Goal: Information Seeking & Learning: Learn about a topic

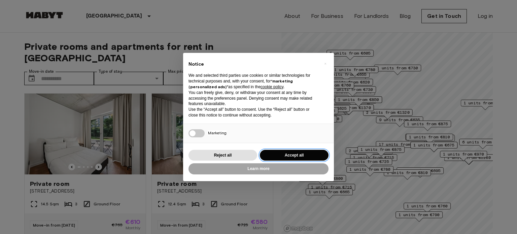
click at [288, 152] on button "Accept all" at bounding box center [294, 155] width 69 height 11
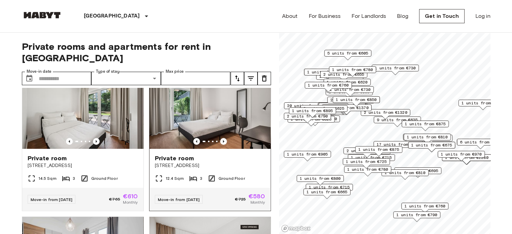
scroll to position [6, 0]
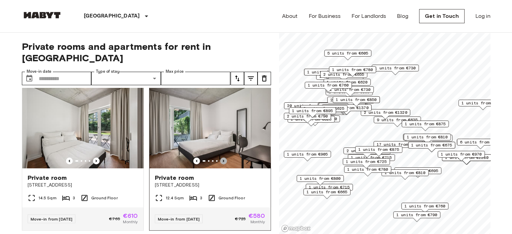
click at [220, 158] on icon "Previous image" at bounding box center [223, 161] width 7 height 7
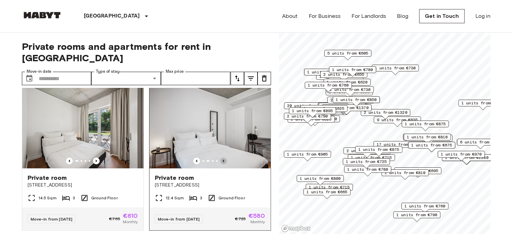
click at [220, 158] on icon "Previous image" at bounding box center [223, 161] width 7 height 7
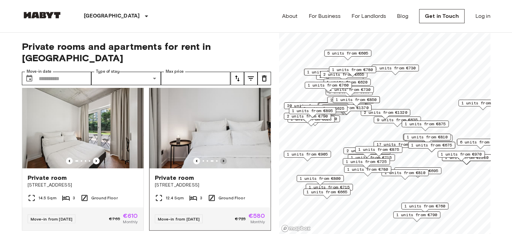
click at [220, 158] on icon "Previous image" at bounding box center [223, 161] width 7 height 7
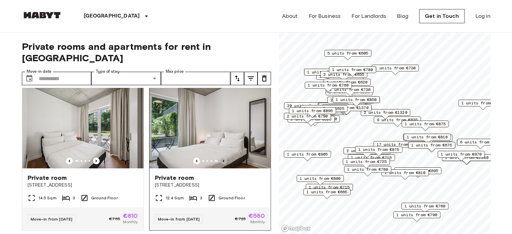
click at [220, 158] on icon "Previous image" at bounding box center [223, 161] width 7 height 7
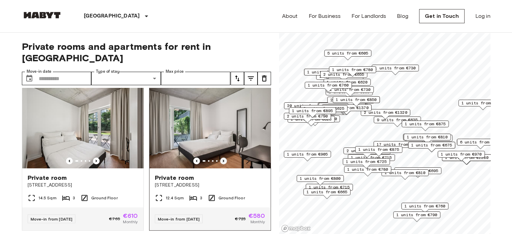
click at [220, 158] on icon "Previous image" at bounding box center [223, 161] width 7 height 7
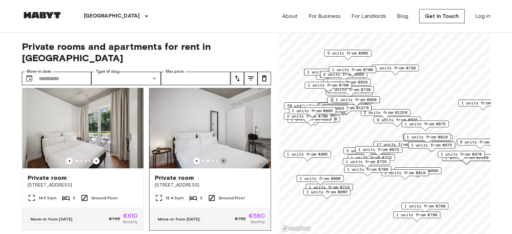
click at [220, 158] on icon "Previous image" at bounding box center [223, 161] width 7 height 7
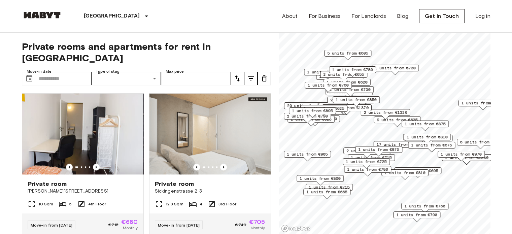
scroll to position [743, 0]
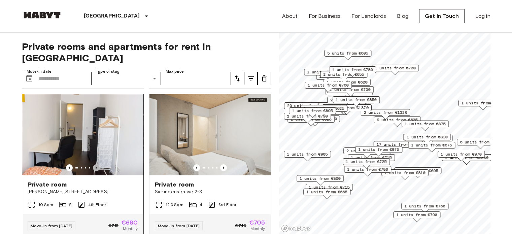
click at [96, 169] on icon "Previous image" at bounding box center [96, 167] width 1 height 3
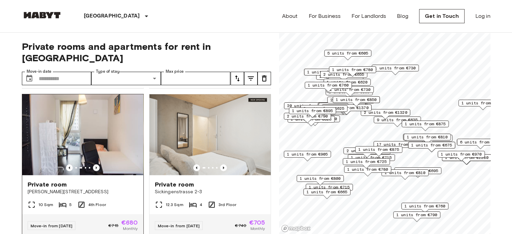
click at [110, 132] on img at bounding box center [82, 134] width 121 height 81
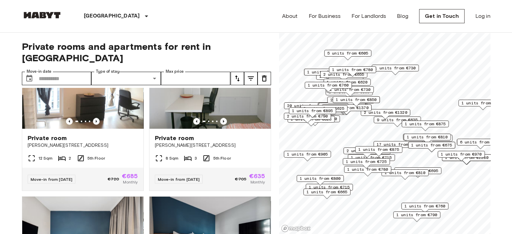
scroll to position [915, 0]
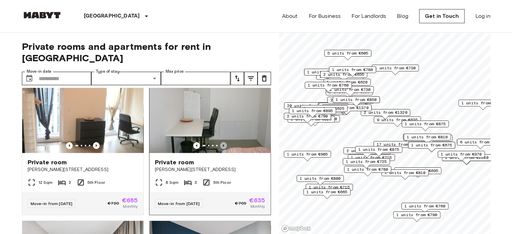
click at [221, 149] on icon "Previous image" at bounding box center [223, 145] width 7 height 7
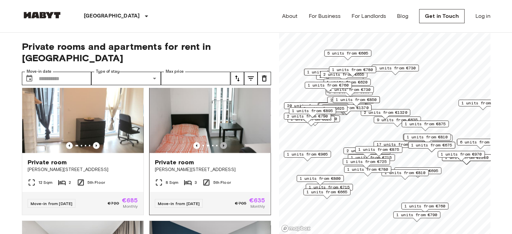
click at [221, 149] on icon "Previous image" at bounding box center [223, 145] width 7 height 7
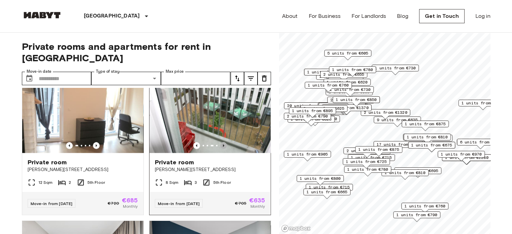
click at [221, 149] on icon "Previous image" at bounding box center [223, 145] width 7 height 7
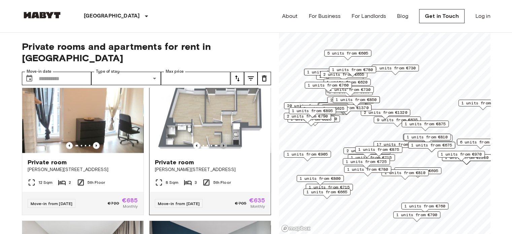
click at [221, 149] on icon "Previous image" at bounding box center [223, 145] width 7 height 7
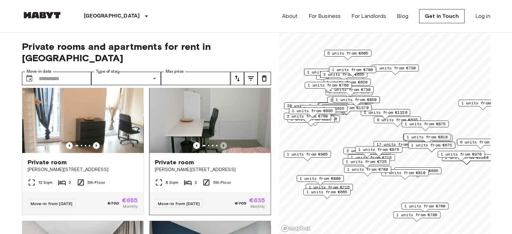
click at [221, 149] on icon "Previous image" at bounding box center [223, 145] width 7 height 7
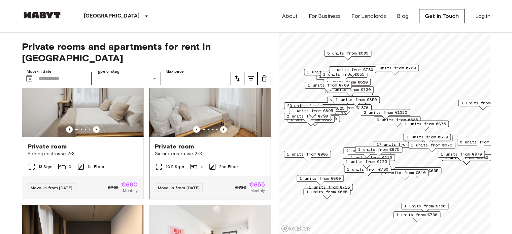
scroll to position [1362, 0]
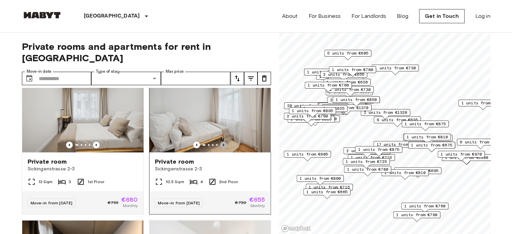
click at [221, 148] on icon "Previous image" at bounding box center [223, 144] width 7 height 7
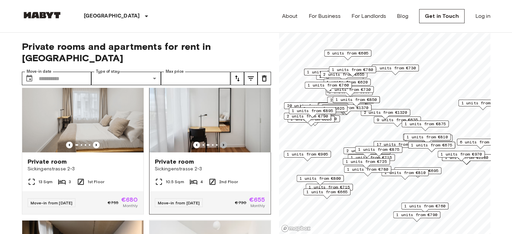
click at [221, 148] on icon "Previous image" at bounding box center [223, 144] width 7 height 7
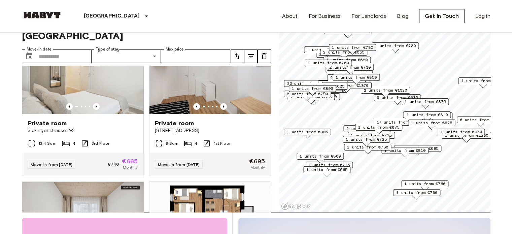
scroll to position [1223, 0]
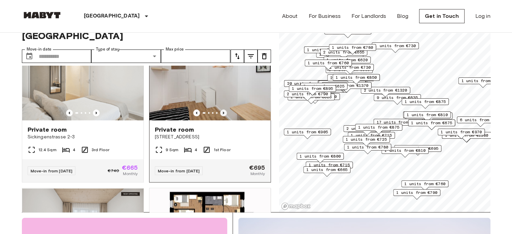
click at [220, 116] on icon "Previous image" at bounding box center [223, 112] width 7 height 7
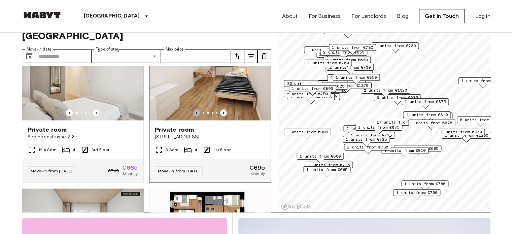
click at [194, 116] on icon "Previous image" at bounding box center [196, 112] width 7 height 7
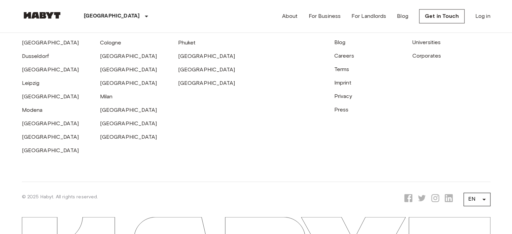
scroll to position [5948, 0]
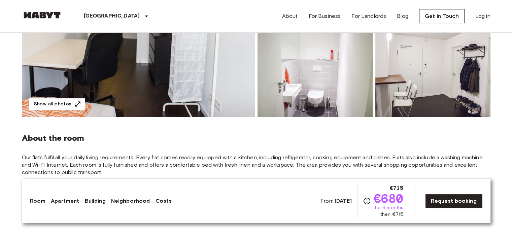
scroll to position [156, 0]
click at [76, 103] on icon "button" at bounding box center [77, 104] width 7 height 7
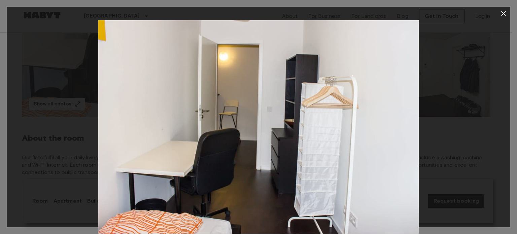
click at [442, 140] on div at bounding box center [259, 126] width 504 height 213
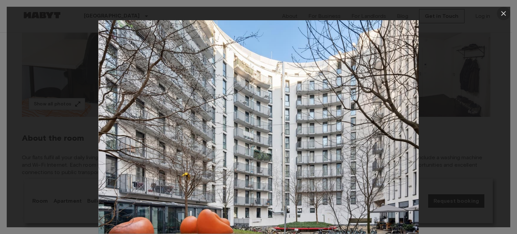
click at [506, 16] on icon "button" at bounding box center [504, 13] width 8 height 8
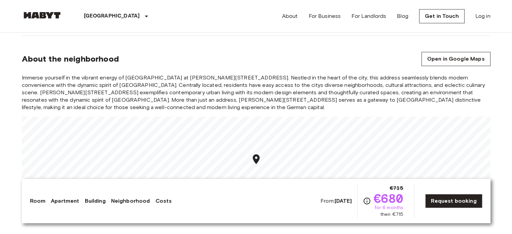
scroll to position [633, 0]
